Goal: Task Accomplishment & Management: Manage account settings

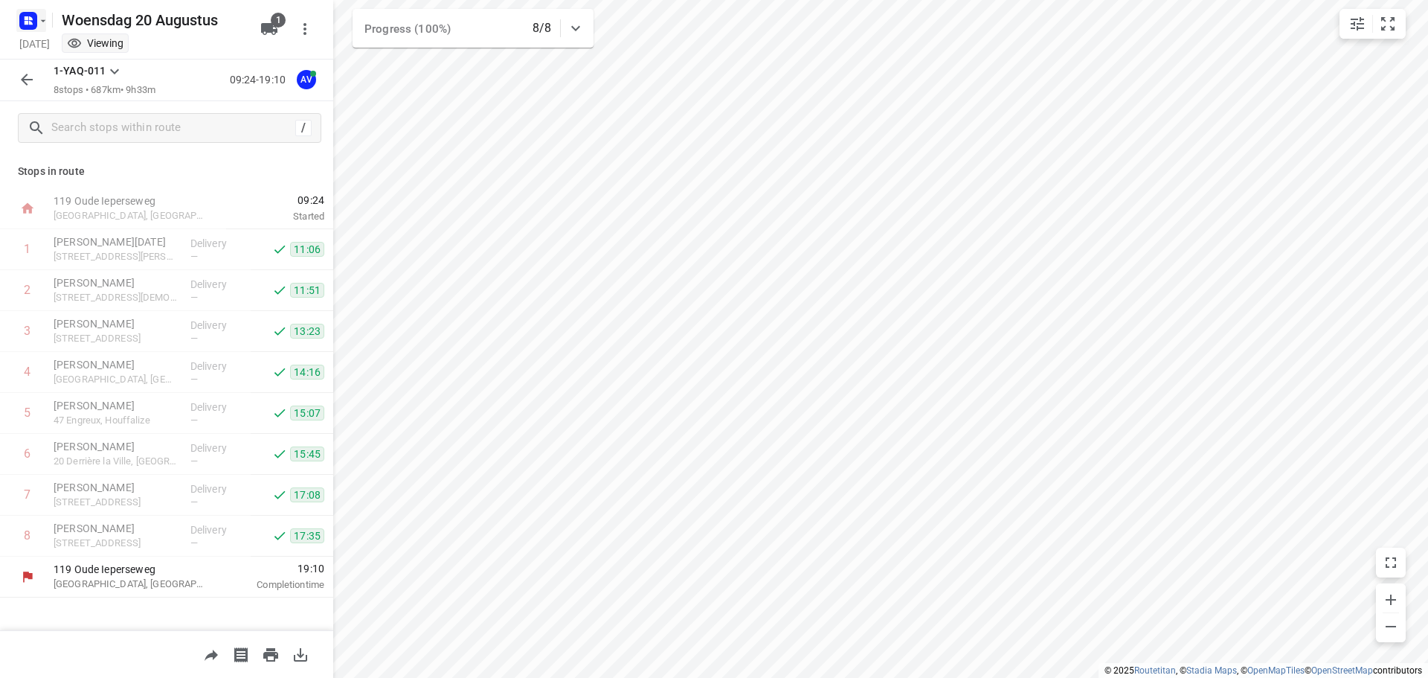
click at [25, 11] on icon "button" at bounding box center [28, 21] width 24 height 24
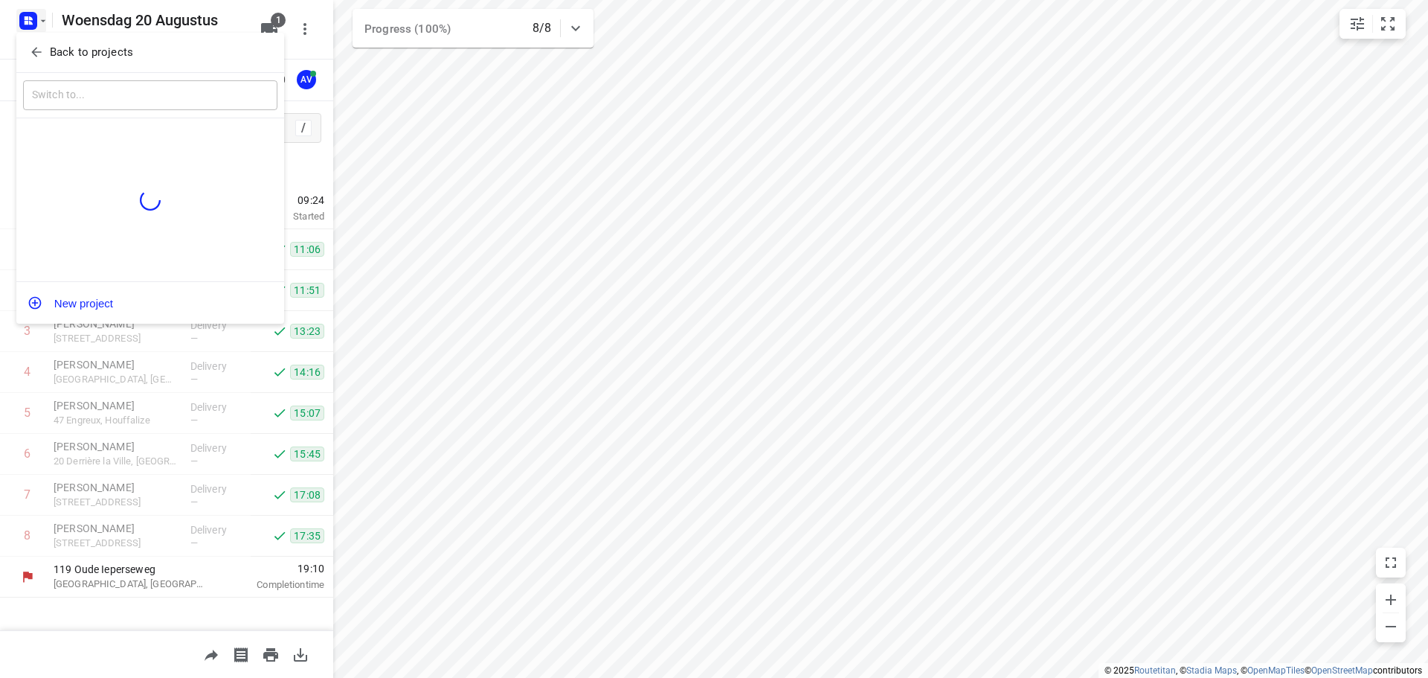
click at [30, 44] on span "Back to projects" at bounding box center [150, 52] width 242 height 17
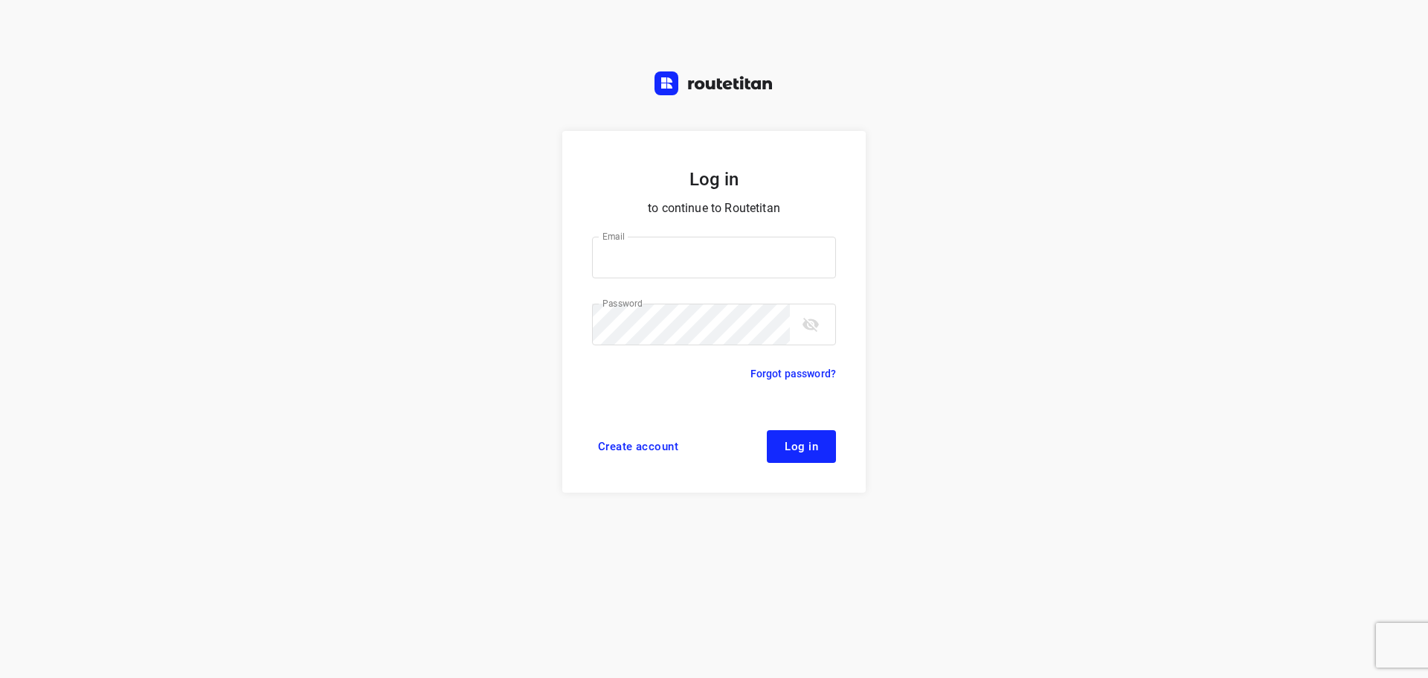
type input "didier@areco.be"
click at [803, 440] on span "Log in" at bounding box center [801, 446] width 33 height 12
